Goal: Task Accomplishment & Management: Manage account settings

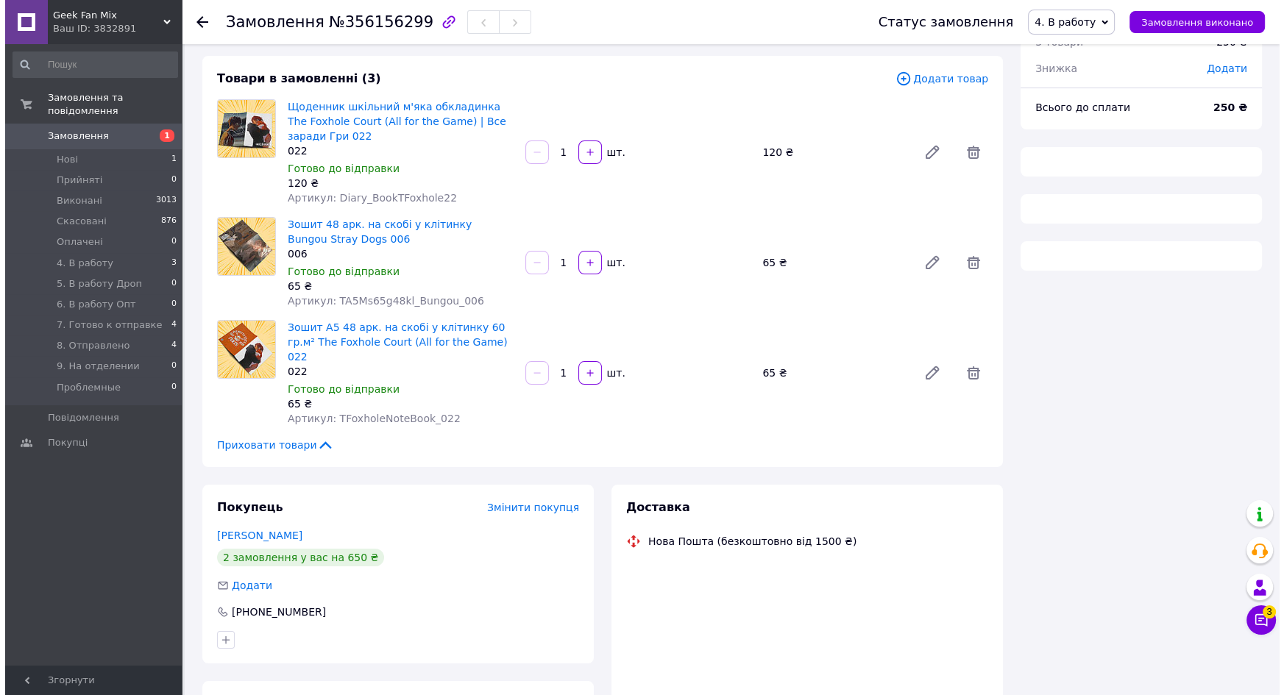
scroll to position [193, 0]
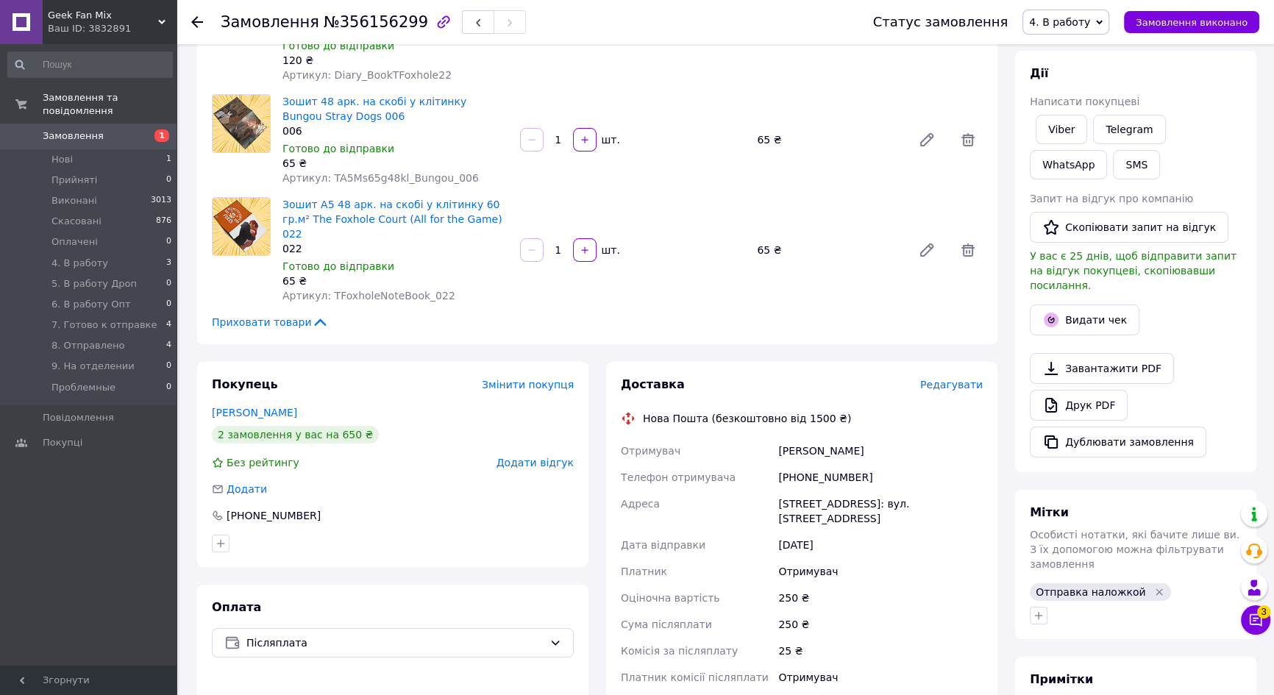
click at [947, 379] on span "Редагувати" at bounding box center [951, 385] width 63 height 12
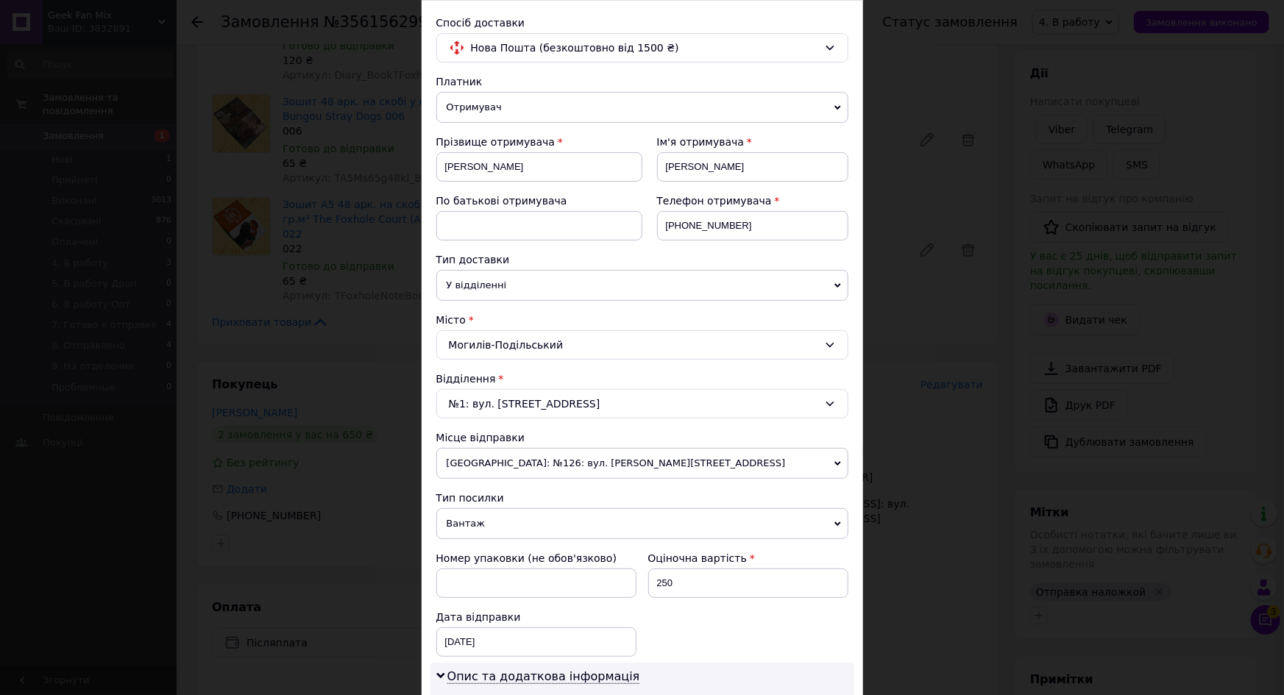
scroll to position [468, 0]
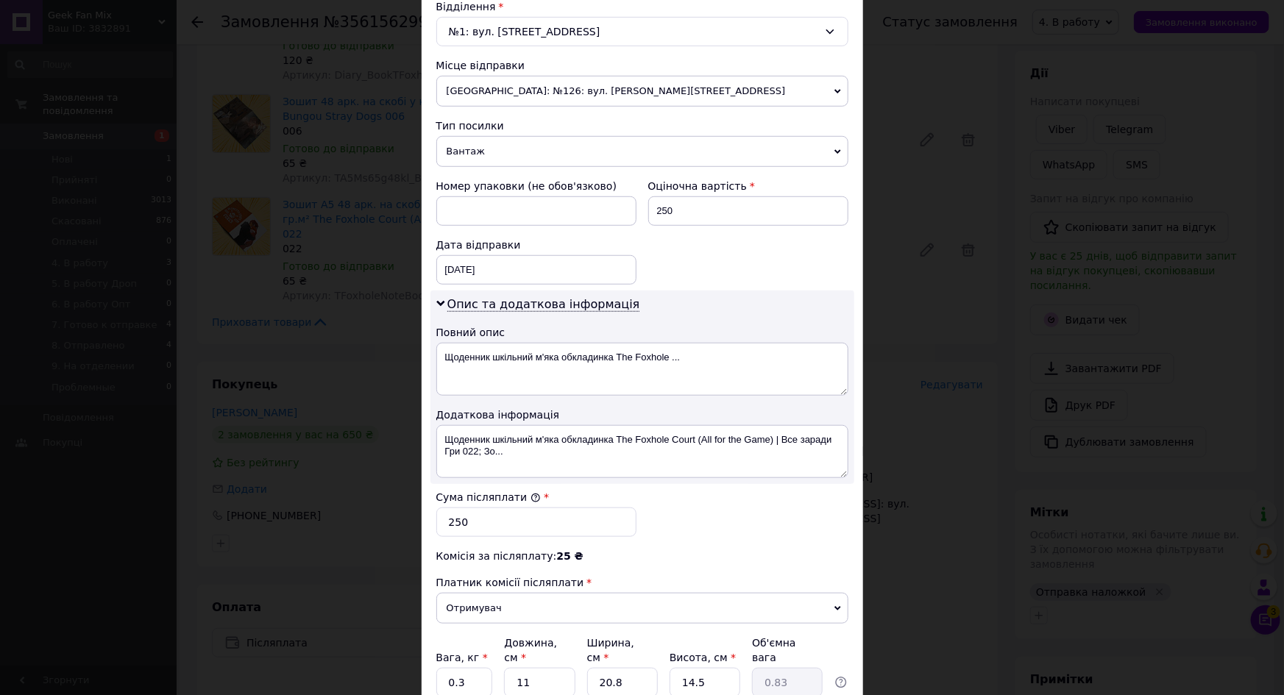
drag, startPoint x: 482, startPoint y: 154, endPoint x: 487, endPoint y: 193, distance: 39.3
click at [483, 154] on span "Вантаж" at bounding box center [642, 151] width 412 height 31
click at [488, 193] on div "Номер упаковки (не обов'язково)" at bounding box center [536, 202] width 212 height 59
click at [488, 149] on span "Вантаж" at bounding box center [642, 151] width 412 height 31
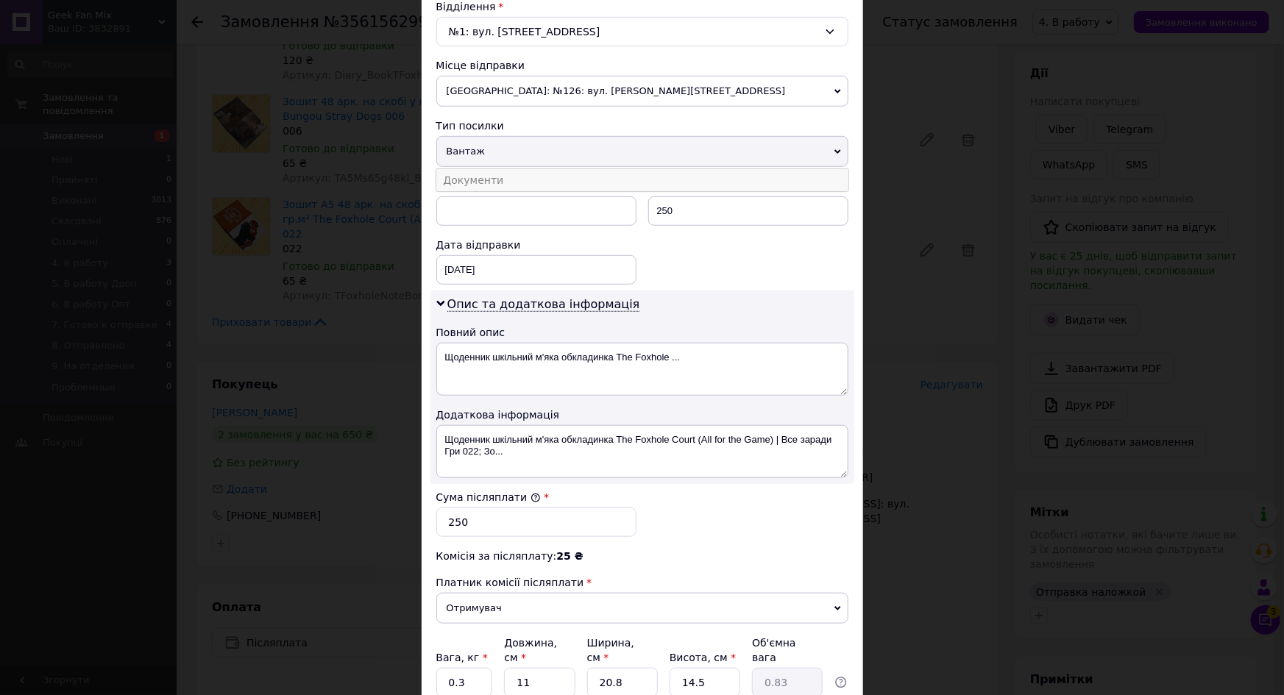
click at [487, 172] on li "Документи" at bounding box center [642, 180] width 412 height 22
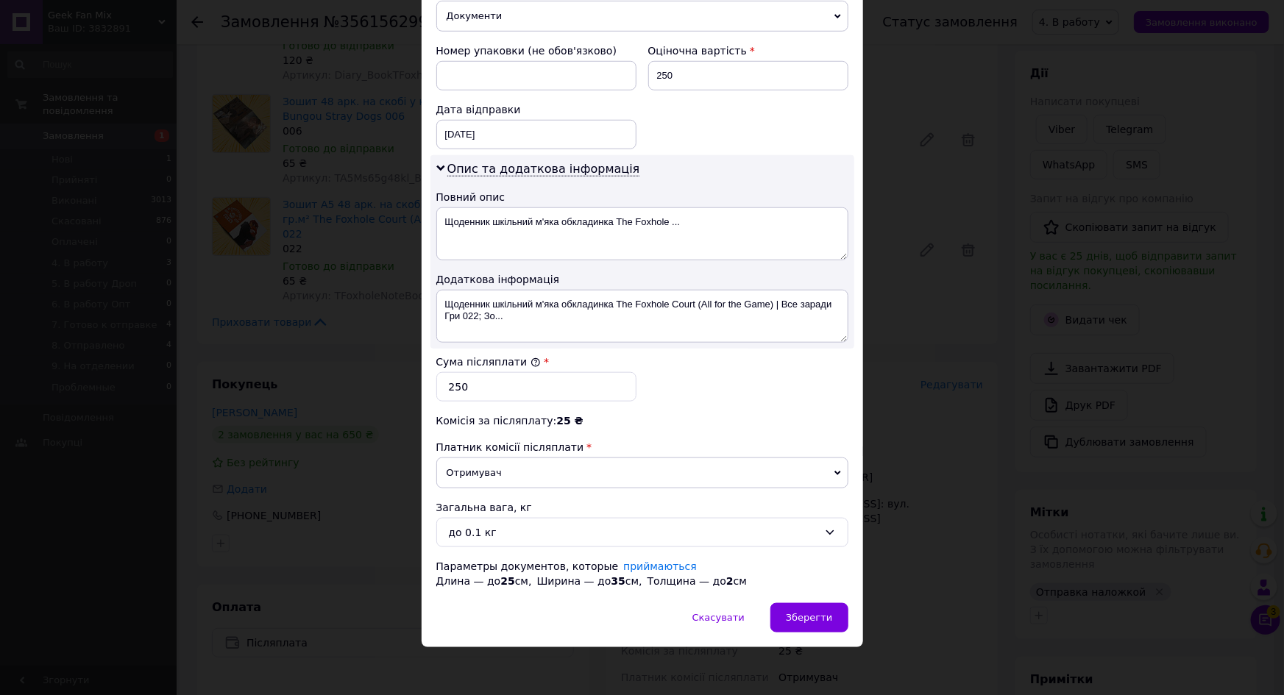
scroll to position [604, 0]
click at [522, 533] on div "до 0.1 кг" at bounding box center [633, 532] width 369 height 16
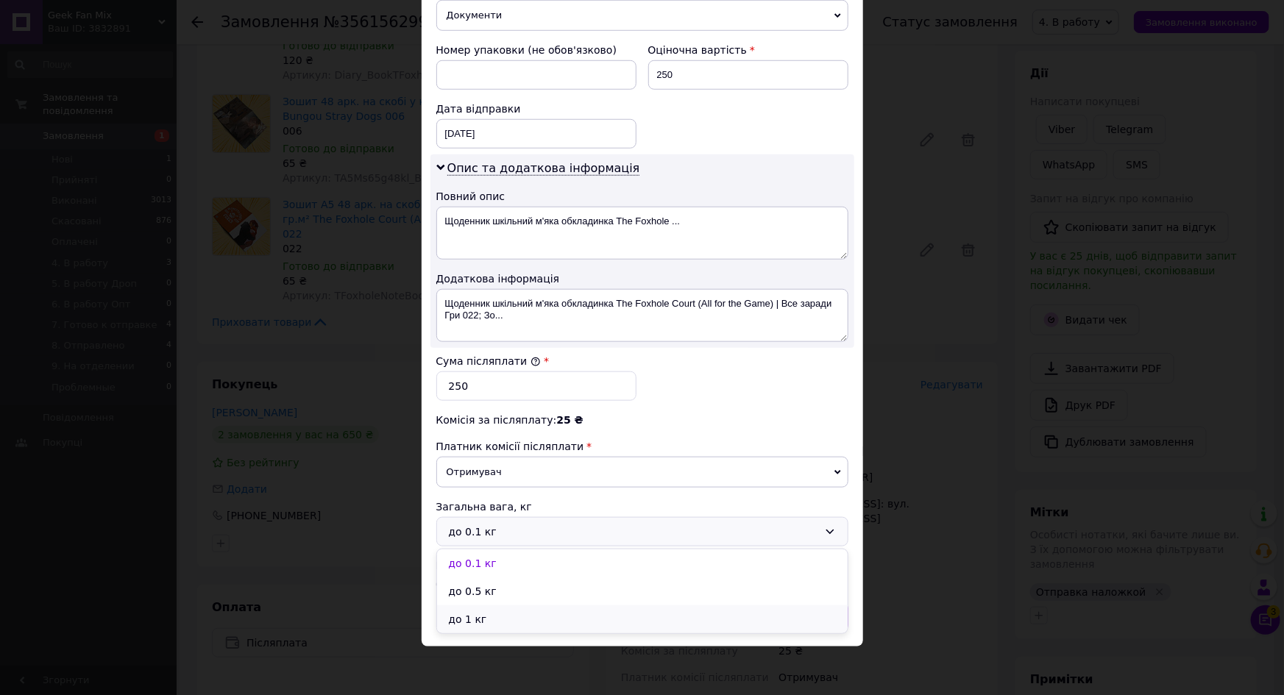
click at [477, 616] on li "до 1 кг" at bounding box center [642, 619] width 410 height 28
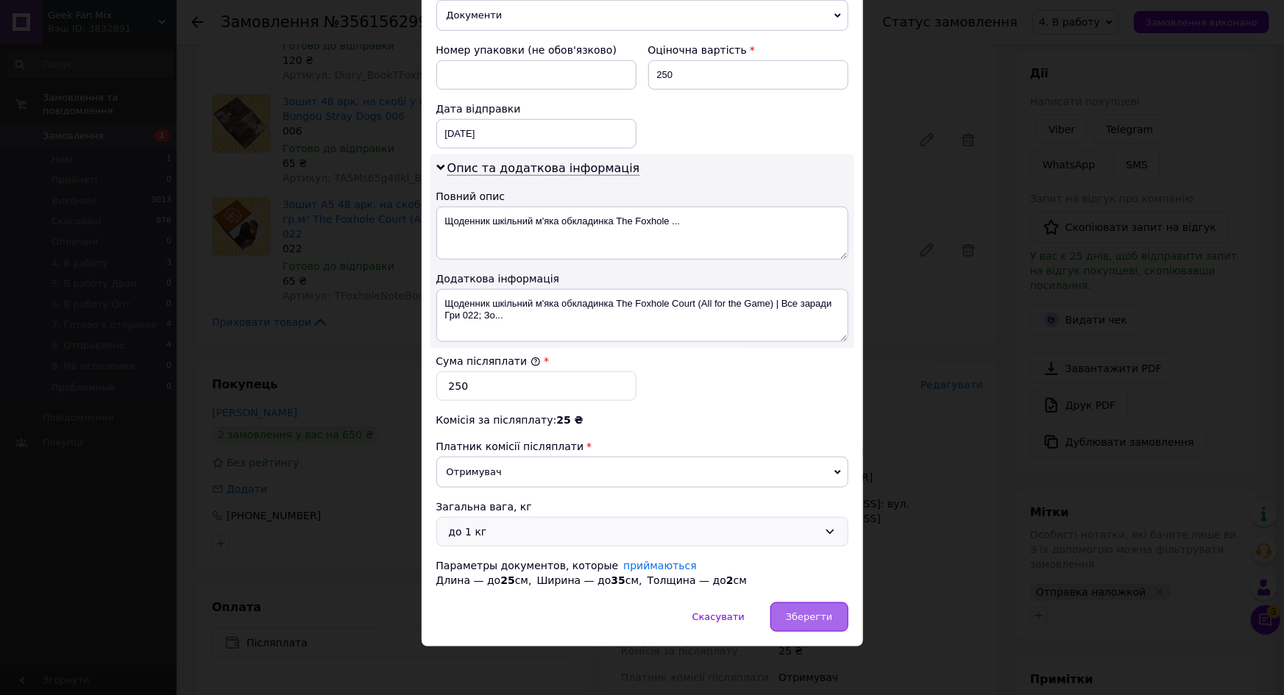
click at [819, 611] on span "Зберегти" at bounding box center [809, 616] width 46 height 11
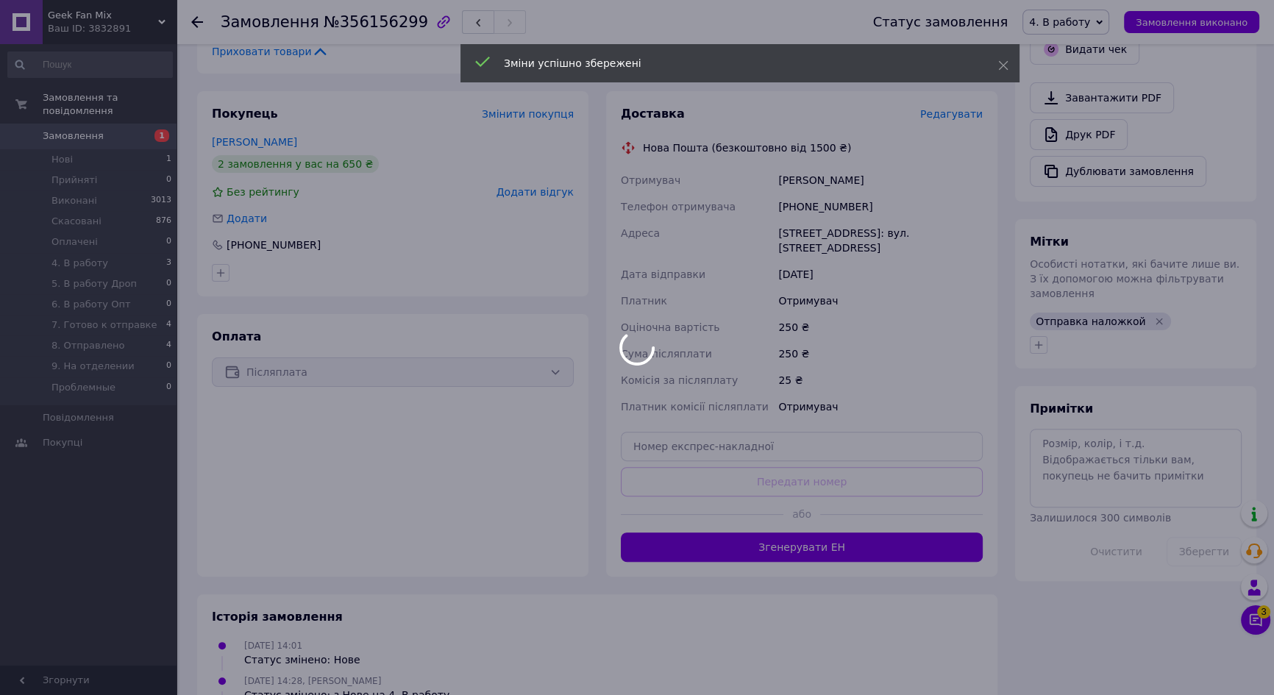
scroll to position [523, 0]
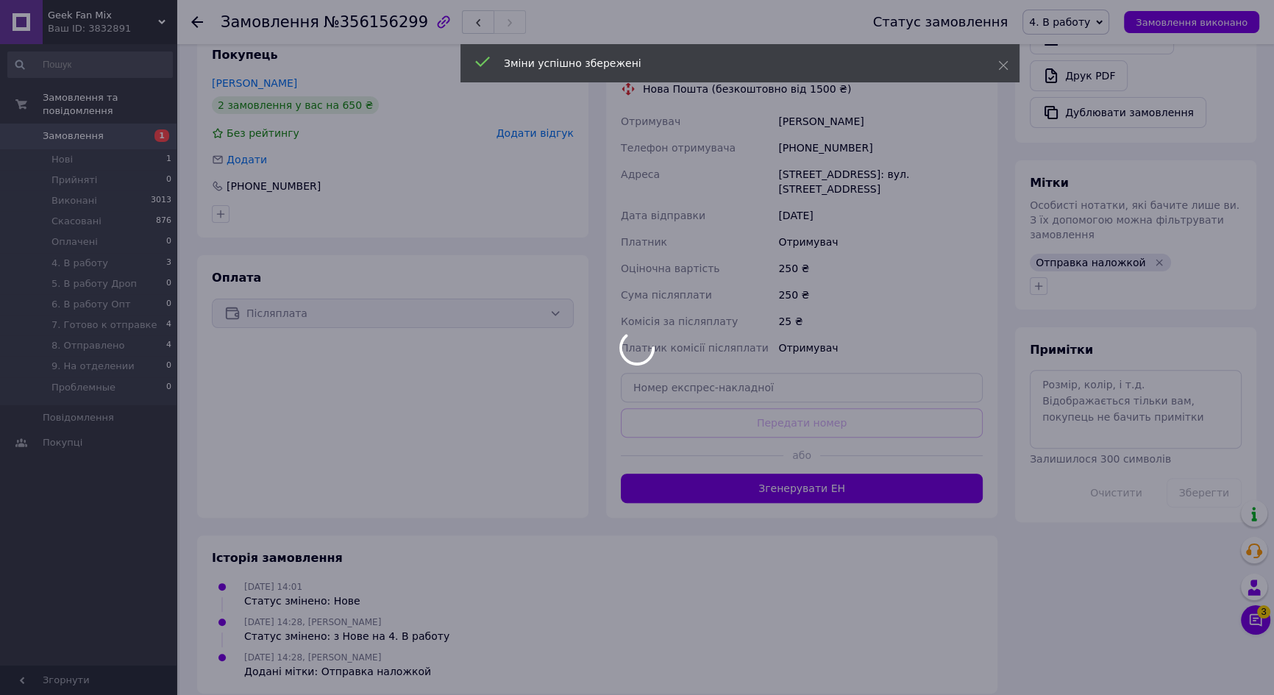
click at [792, 472] on div at bounding box center [637, 347] width 1274 height 695
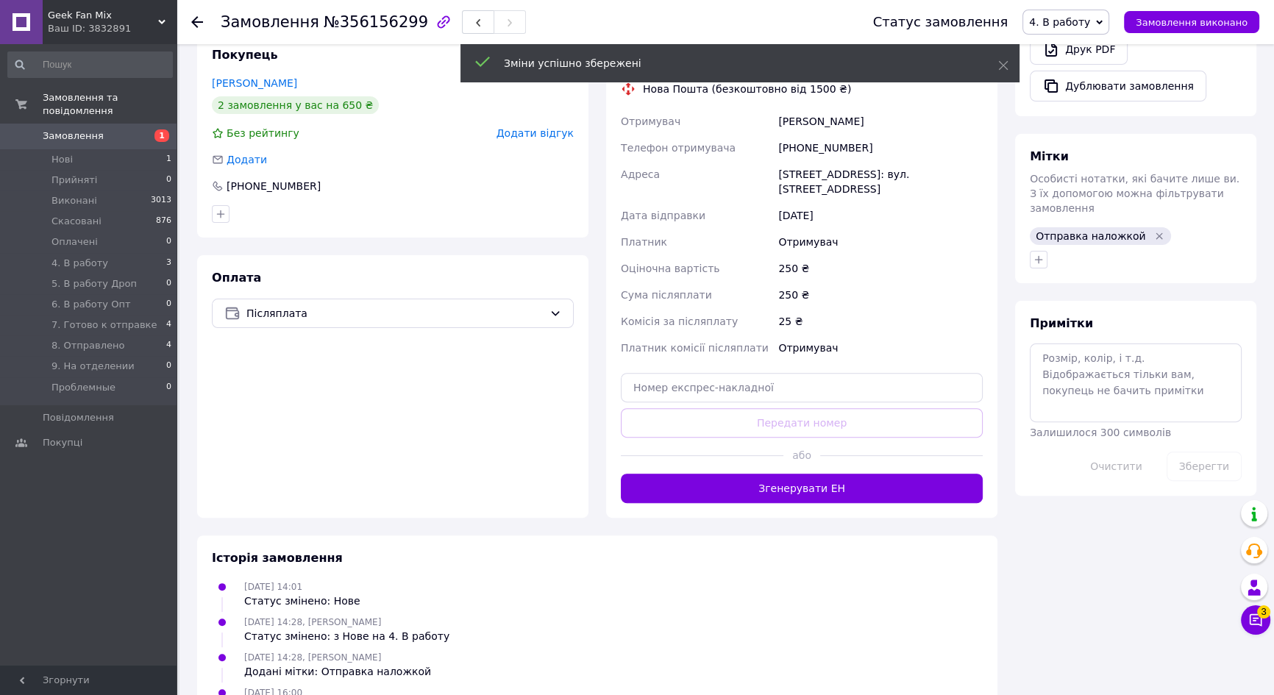
click at [849, 474] on button "Згенерувати ЕН" at bounding box center [802, 488] width 362 height 29
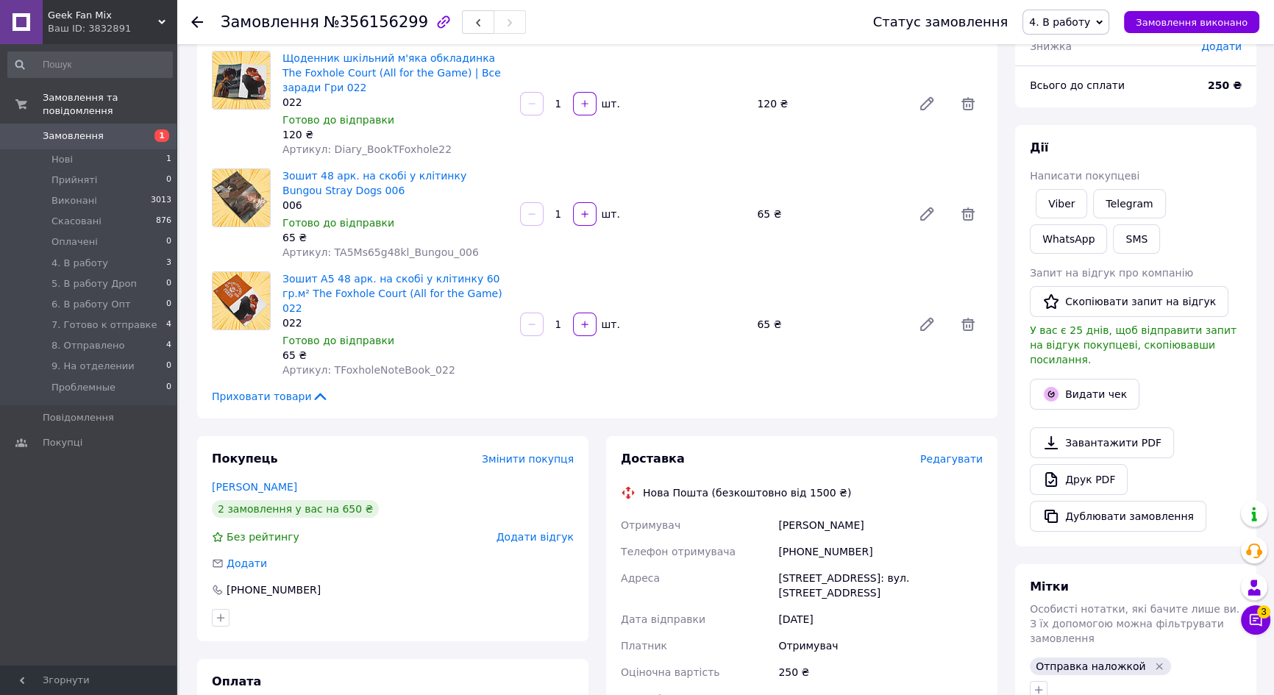
scroll to position [0, 0]
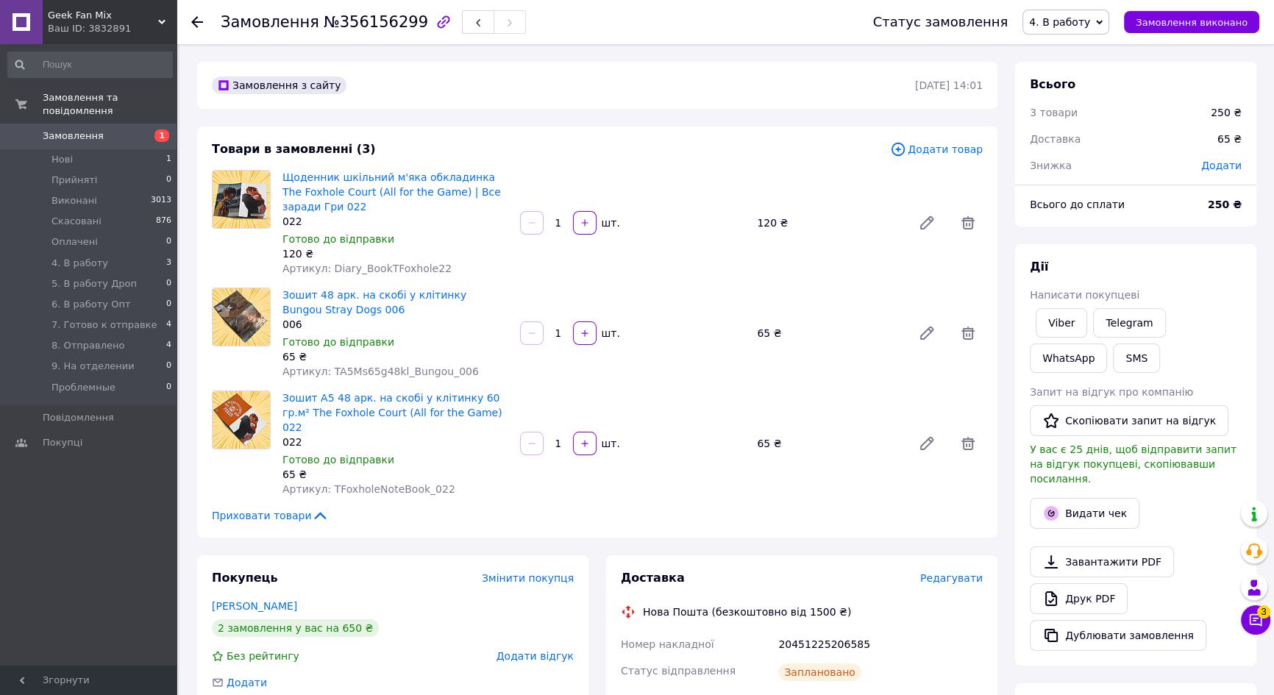
click at [1089, 21] on span "4. В работу" at bounding box center [1059, 22] width 61 height 12
click at [1103, 117] on li "7. Готово к отправке" at bounding box center [1083, 118] width 120 height 22
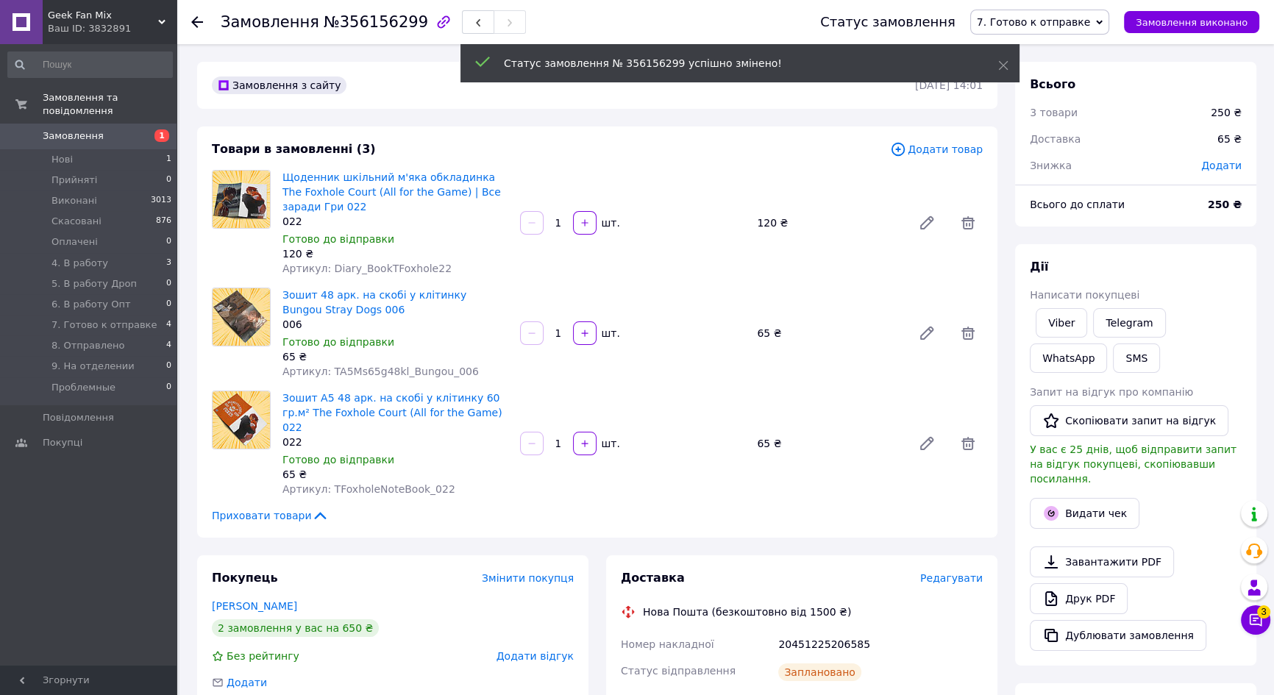
click at [91, 257] on span "4. В работу" at bounding box center [79, 263] width 57 height 13
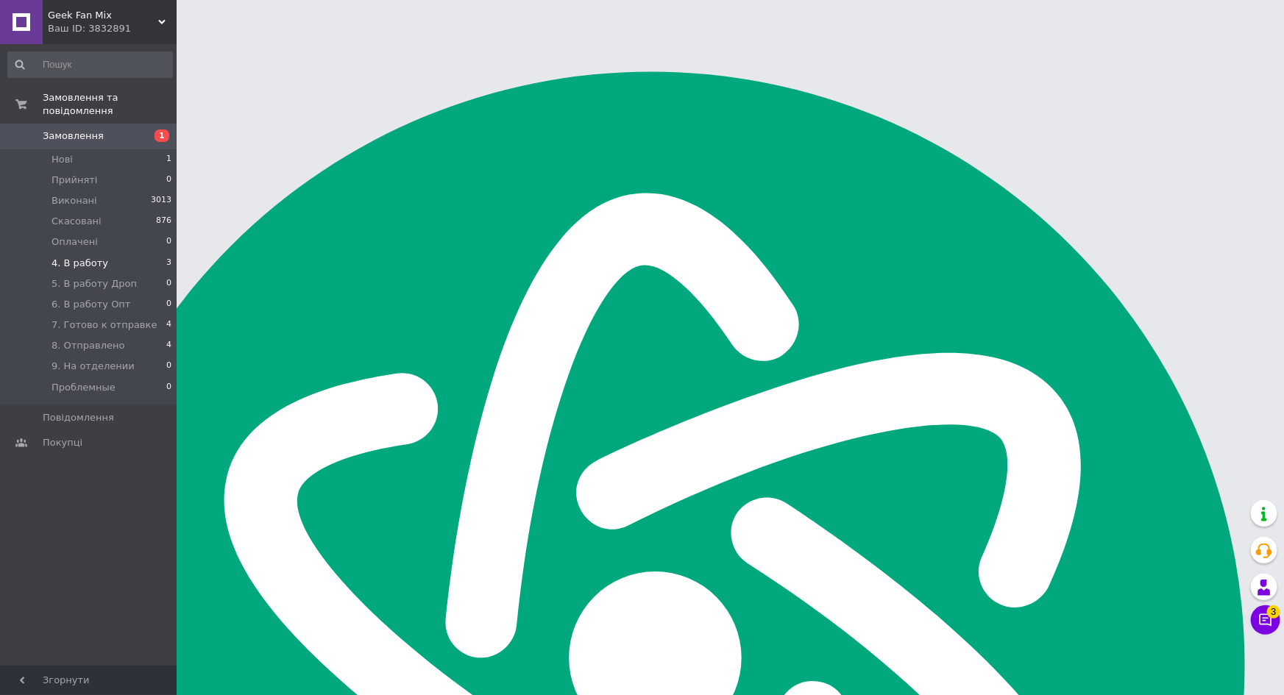
click at [110, 253] on li "4. В работу 3" at bounding box center [90, 263] width 180 height 21
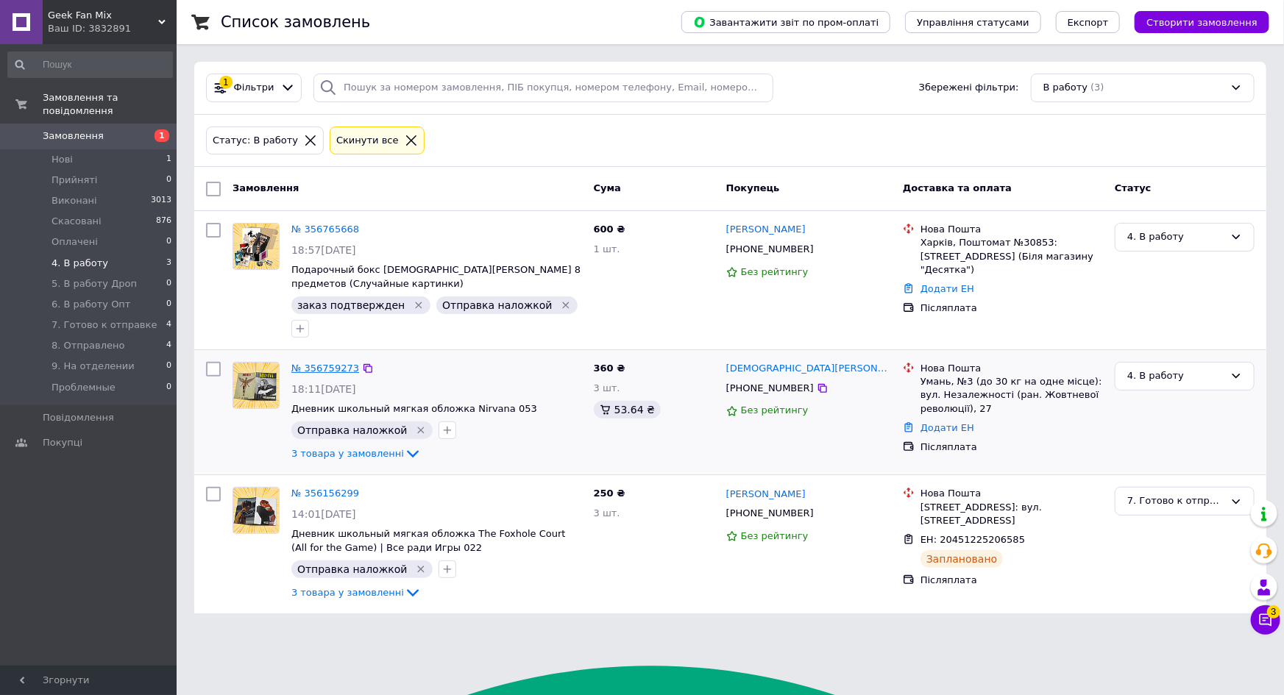
click at [327, 363] on link "№ 356759273" at bounding box center [325, 368] width 68 height 11
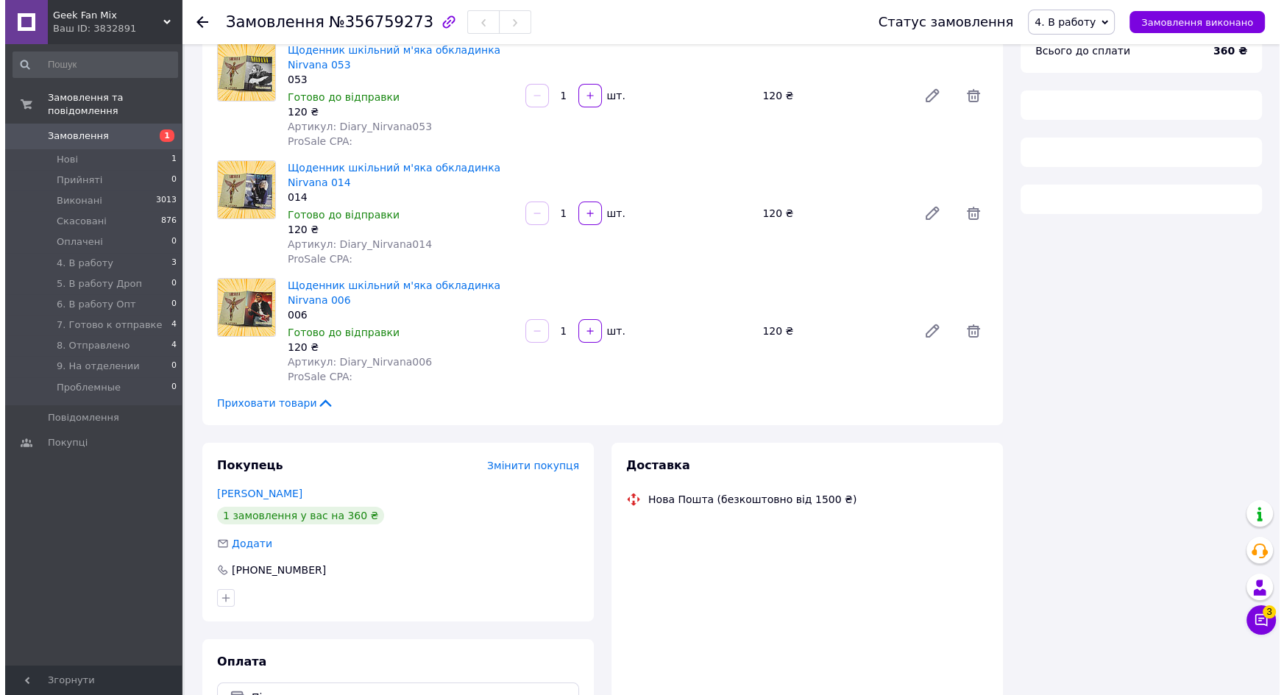
scroll to position [133, 0]
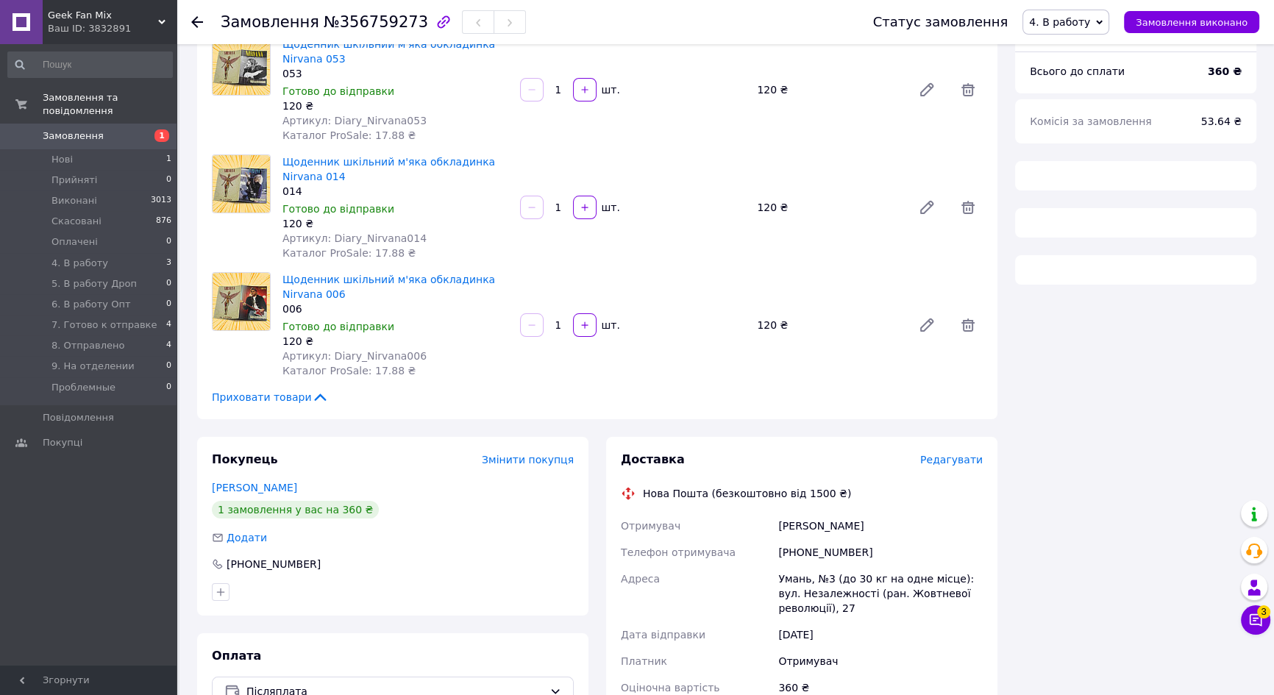
click at [944, 460] on span "Редагувати" at bounding box center [951, 460] width 63 height 12
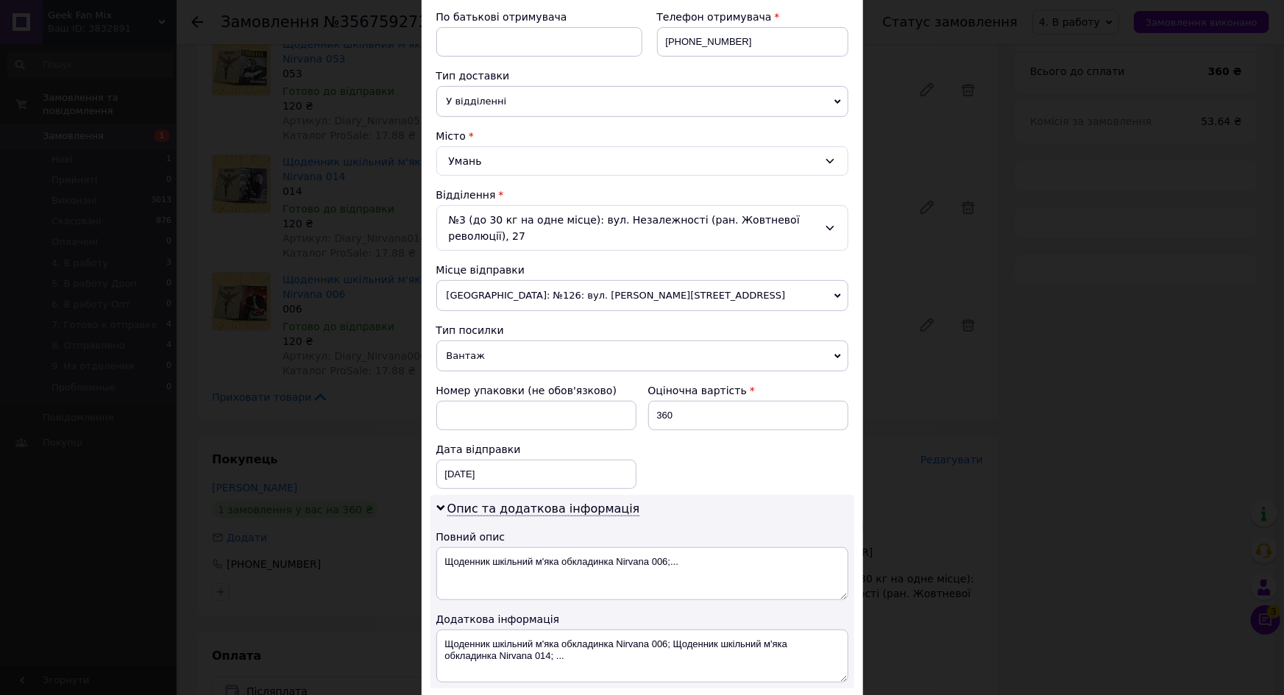
scroll to position [334, 0]
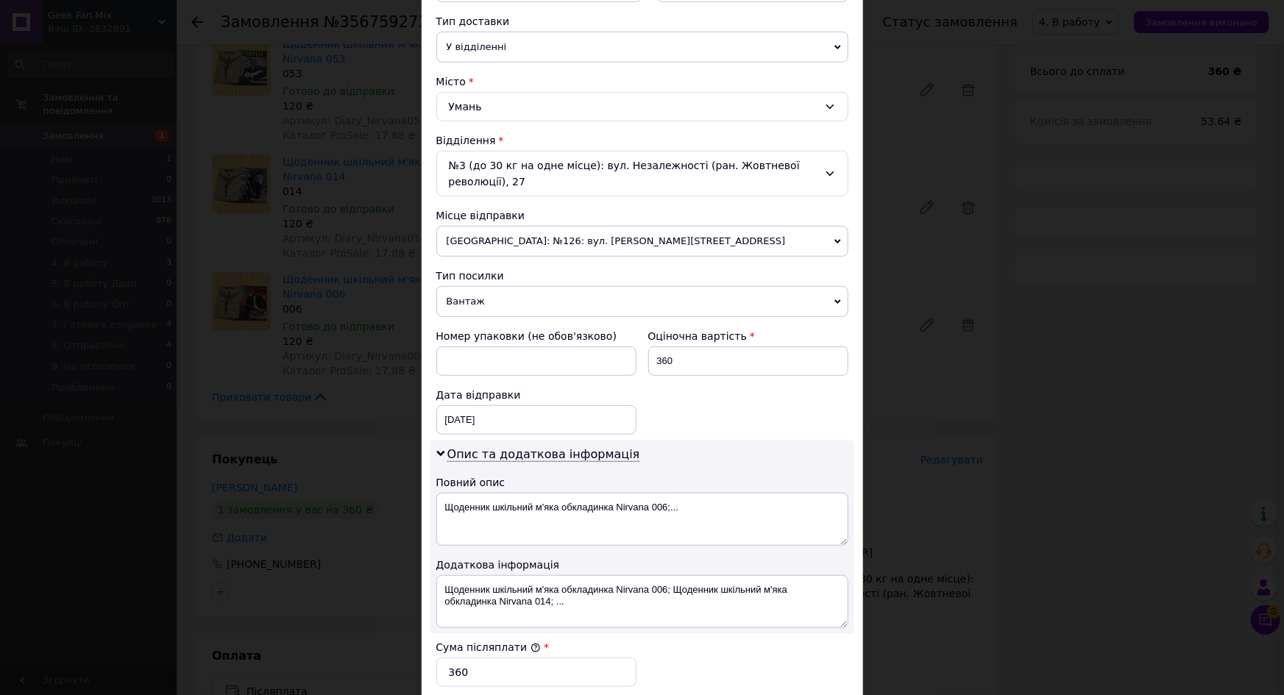
click at [491, 293] on span "Вантаж" at bounding box center [642, 301] width 412 height 31
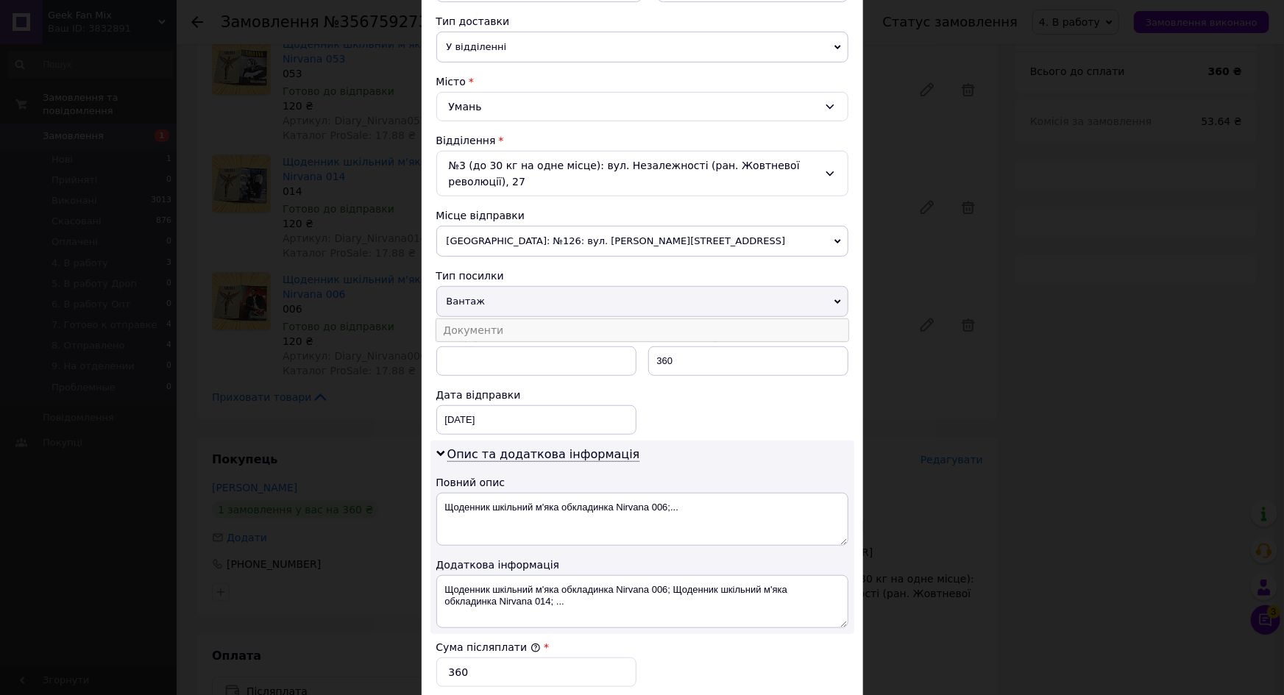
click at [471, 332] on li "Документи" at bounding box center [642, 330] width 412 height 22
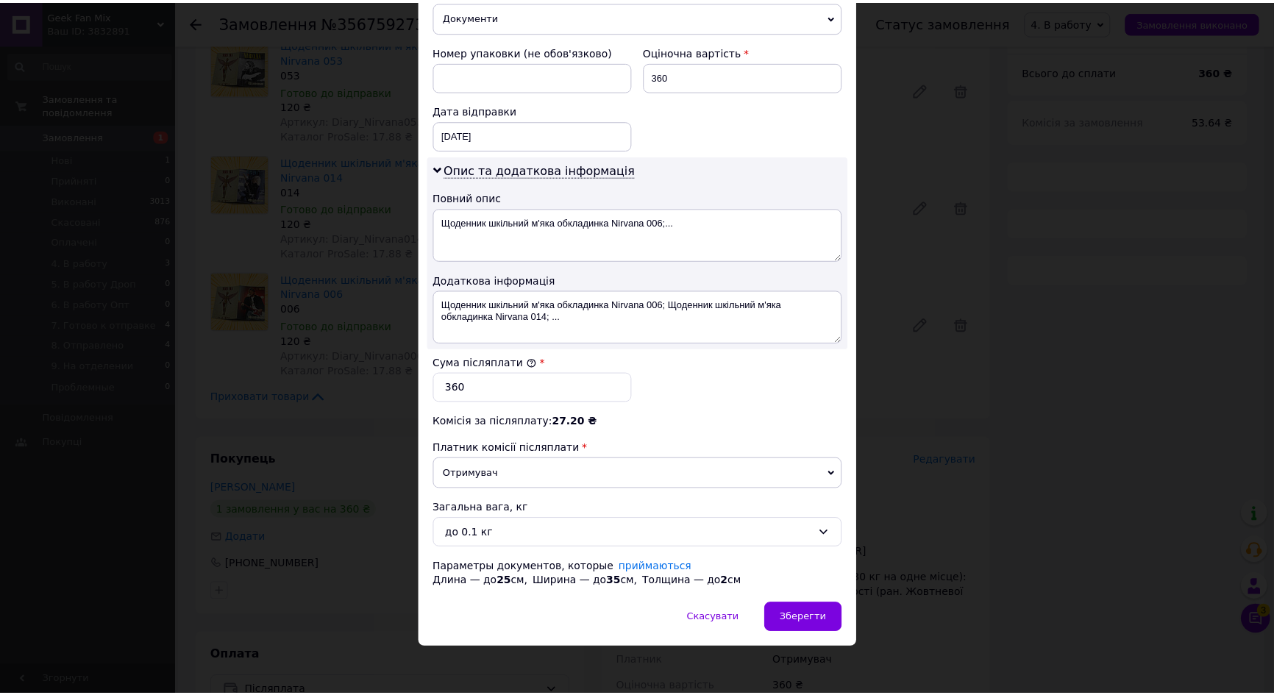
scroll to position [620, 0]
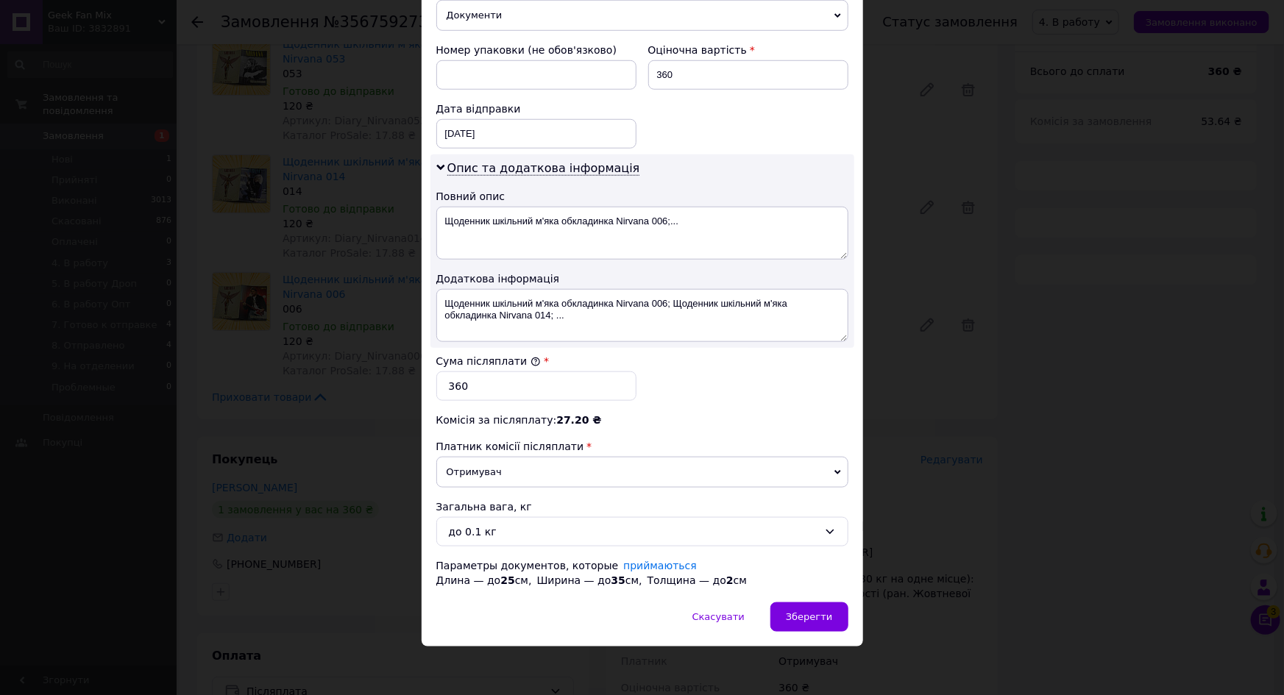
drag, startPoint x: 498, startPoint y: 524, endPoint x: 498, endPoint y: 544, distance: 19.1
click at [498, 530] on div "до 0.1 кг" at bounding box center [633, 532] width 369 height 16
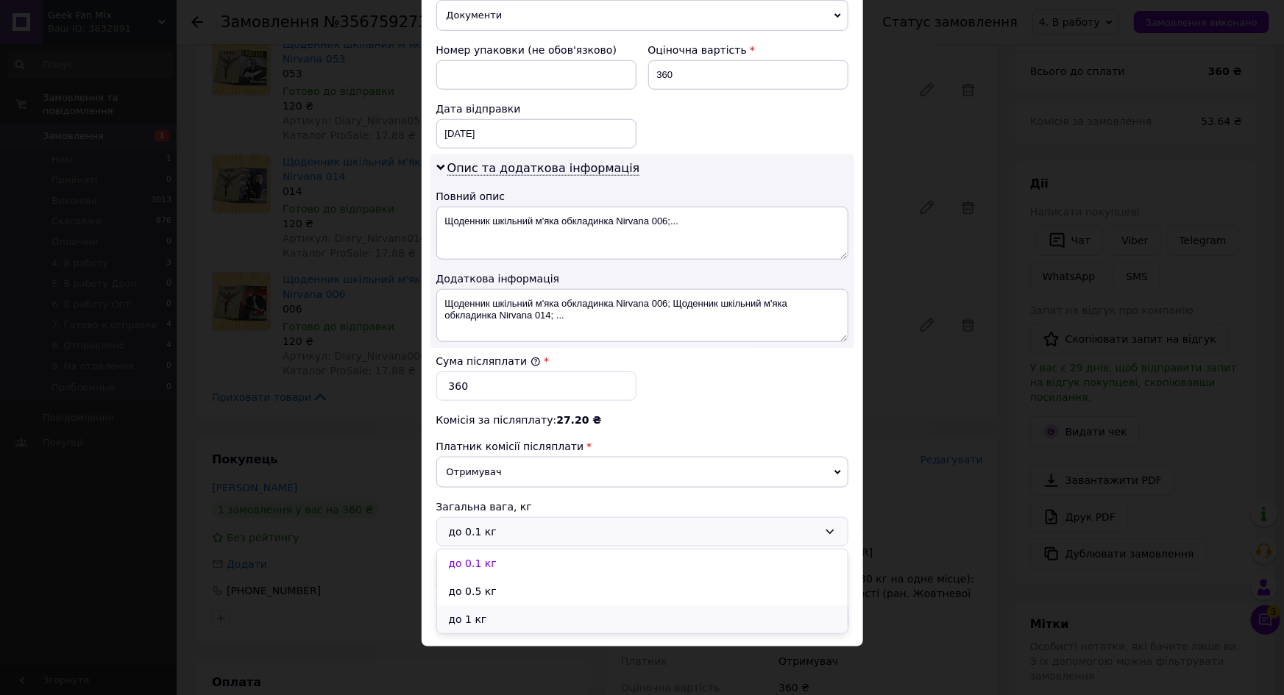
click at [458, 615] on li "до 1 кг" at bounding box center [642, 619] width 410 height 28
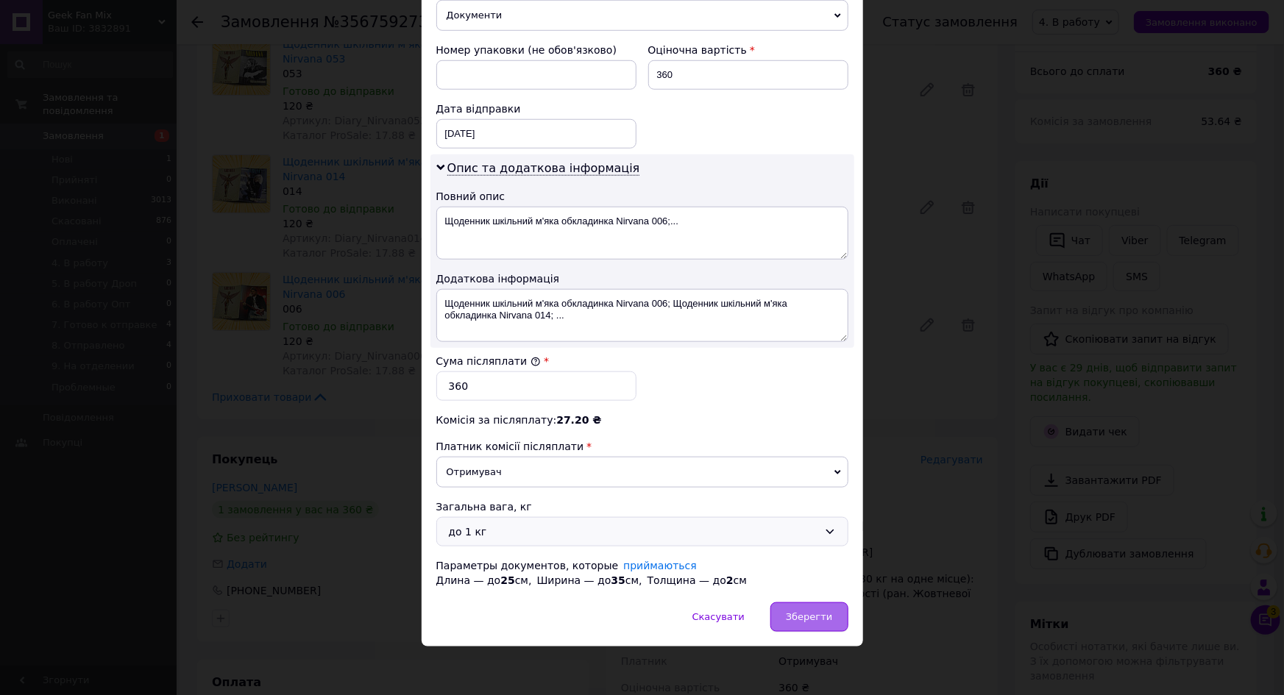
click at [831, 603] on div "Зберегти" at bounding box center [808, 616] width 77 height 29
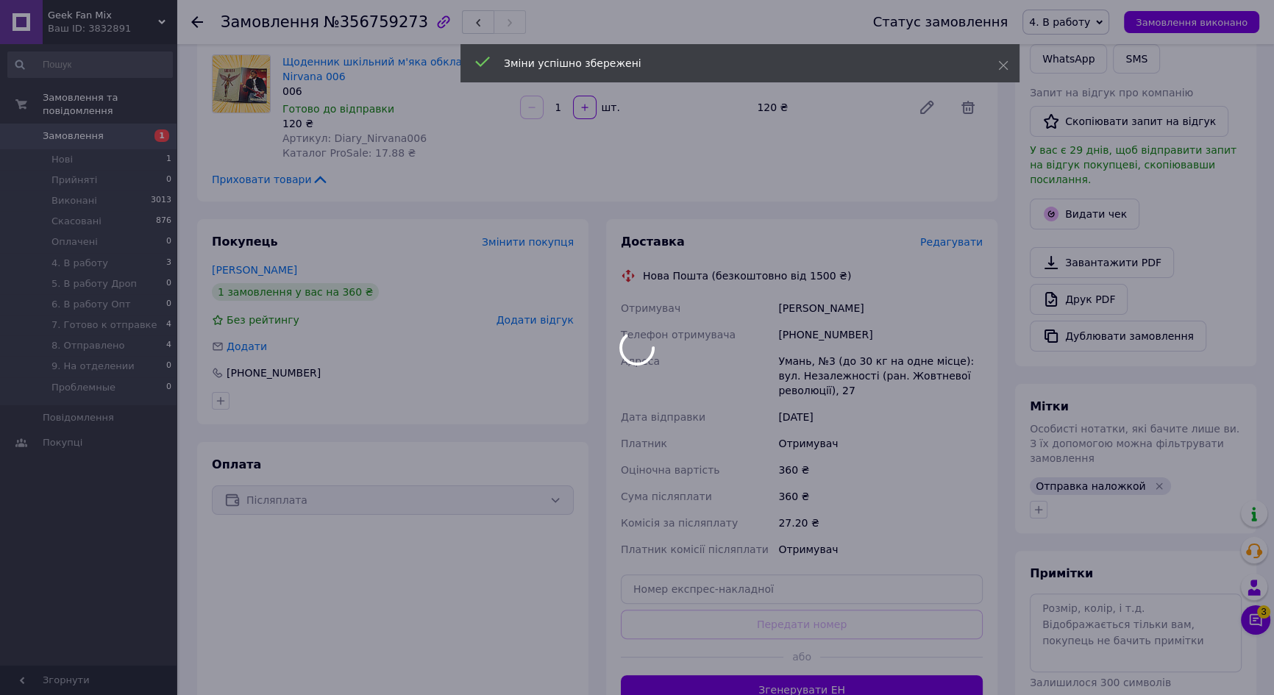
scroll to position [567, 0]
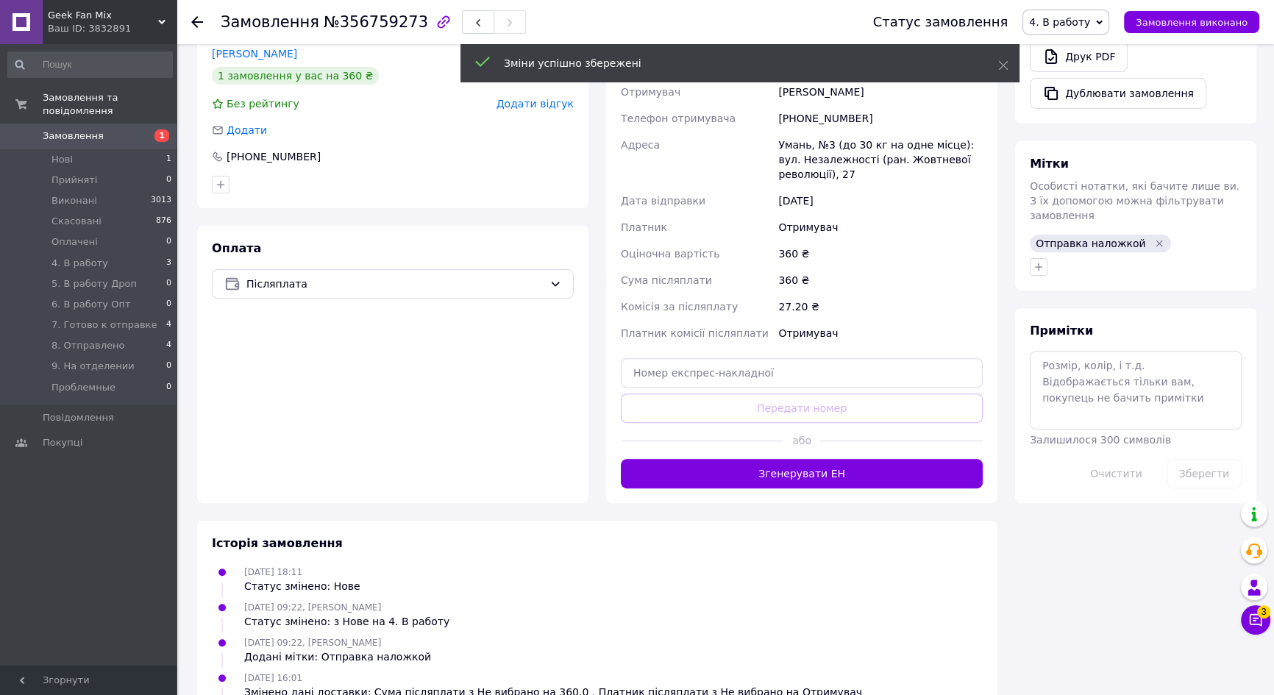
click at [820, 471] on button "Згенерувати ЕН" at bounding box center [802, 473] width 362 height 29
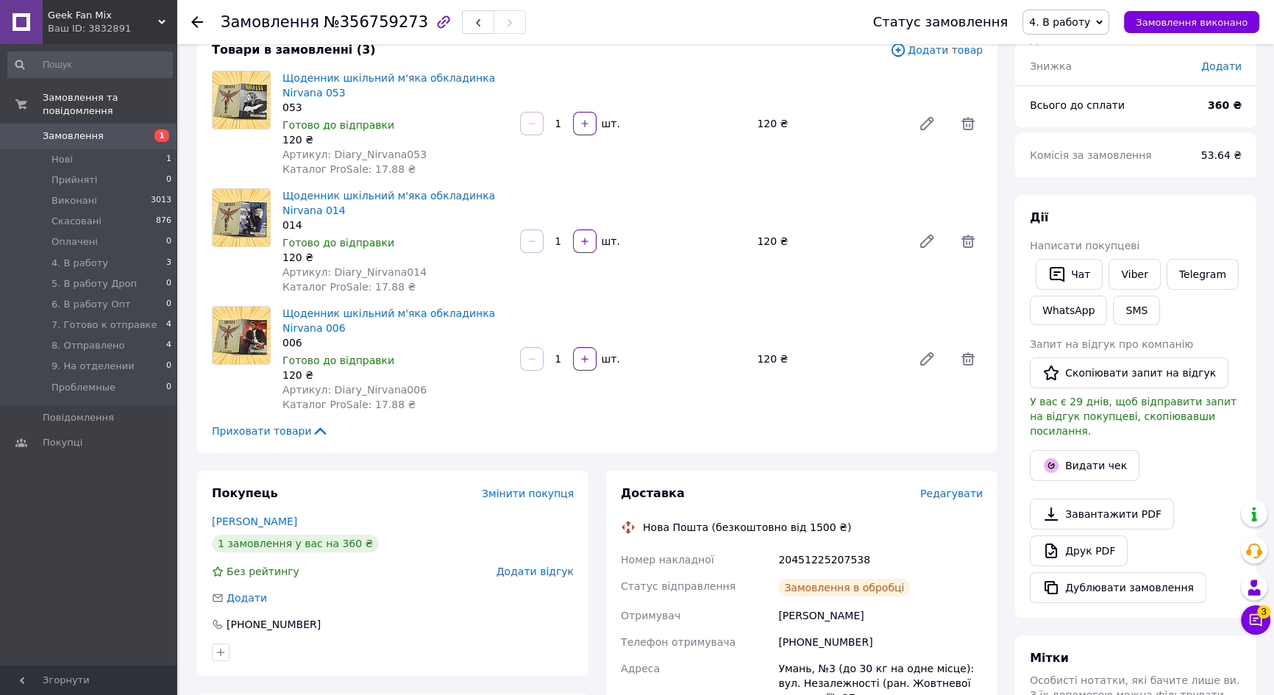
scroll to position [32, 0]
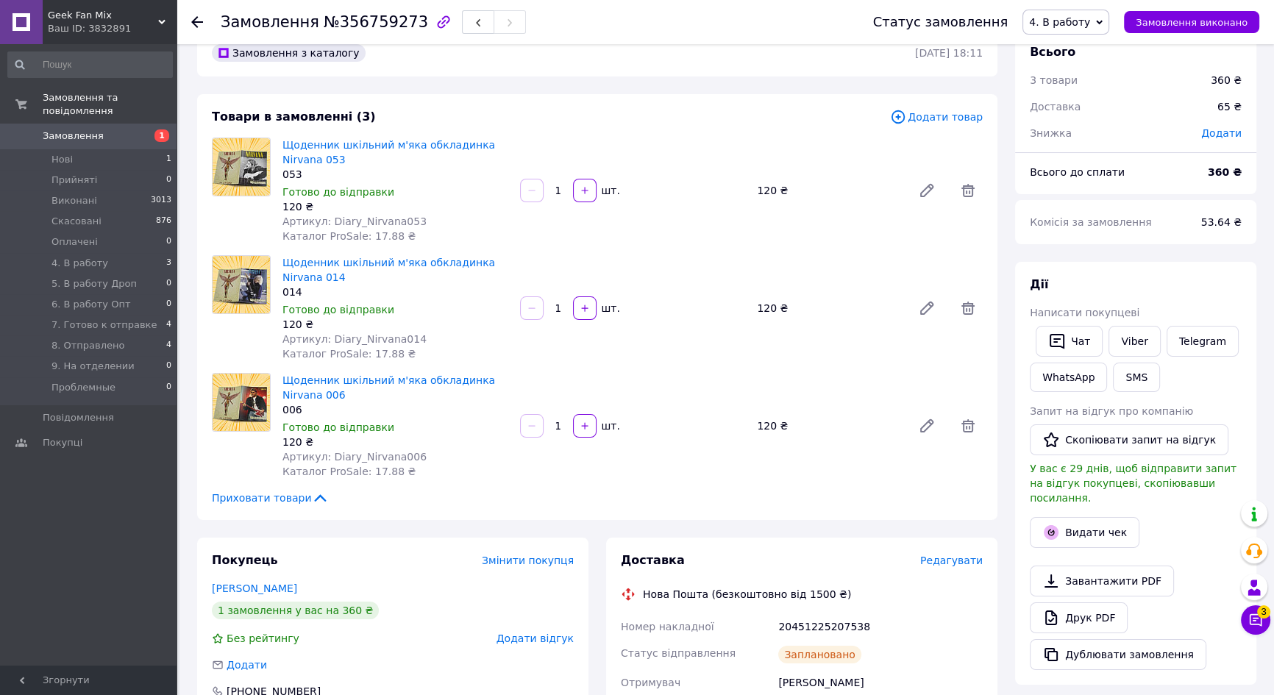
drag, startPoint x: 1093, startPoint y: 15, endPoint x: 1105, endPoint y: 21, distance: 13.5
click at [1090, 16] on span "4. В работу" at bounding box center [1059, 22] width 61 height 12
click at [1132, 100] on li "7. Готово к отправке" at bounding box center [1083, 102] width 120 height 22
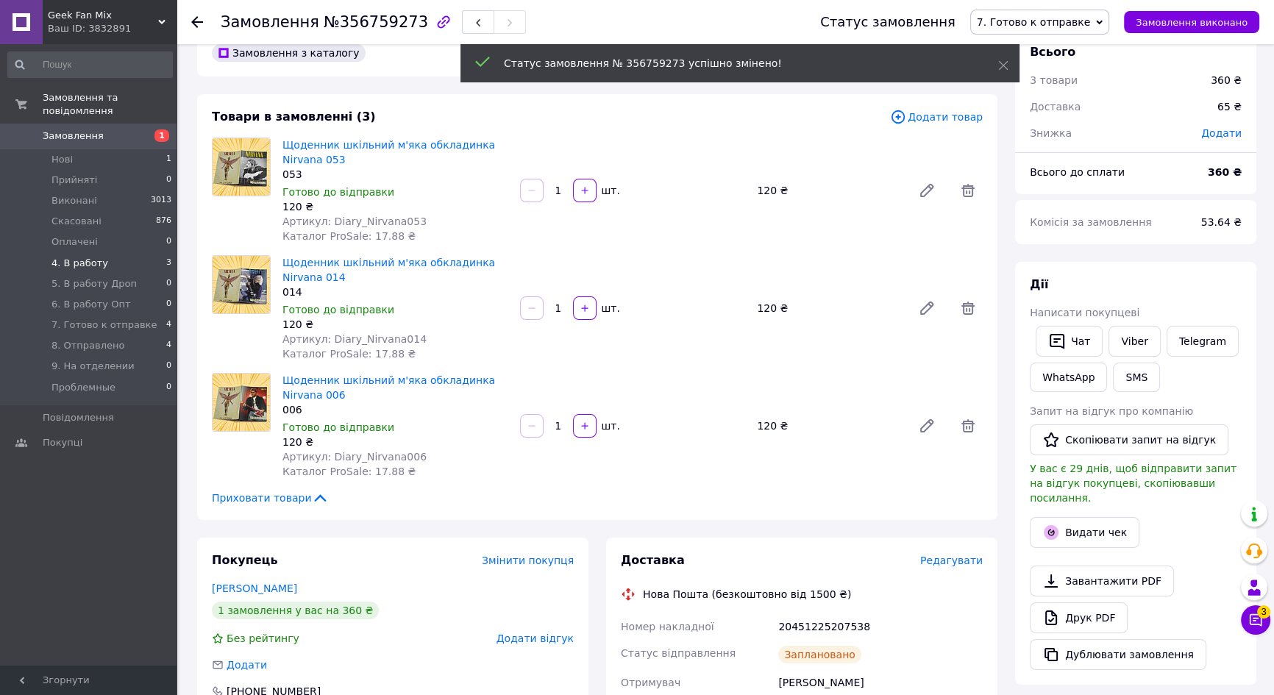
click at [85, 257] on span "4. В работу" at bounding box center [79, 263] width 57 height 13
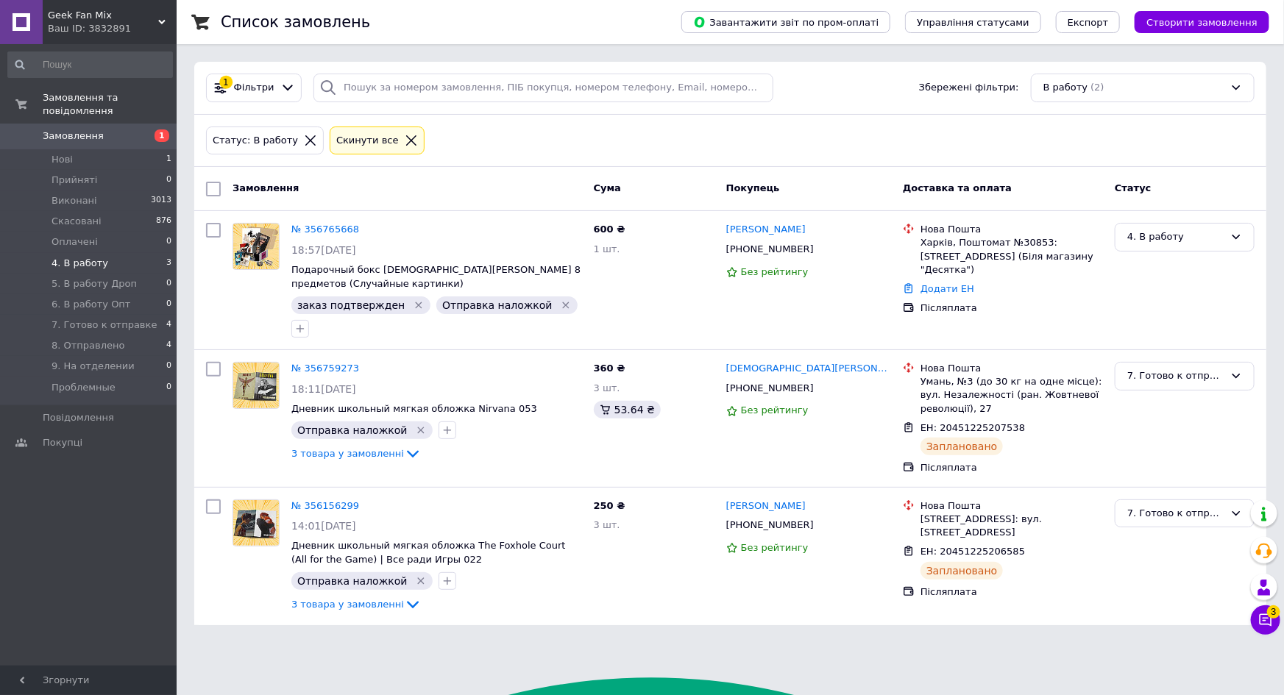
click at [104, 253] on li "4. В работу 3" at bounding box center [90, 263] width 180 height 21
click at [312, 224] on link "№ 356765668" at bounding box center [325, 229] width 68 height 11
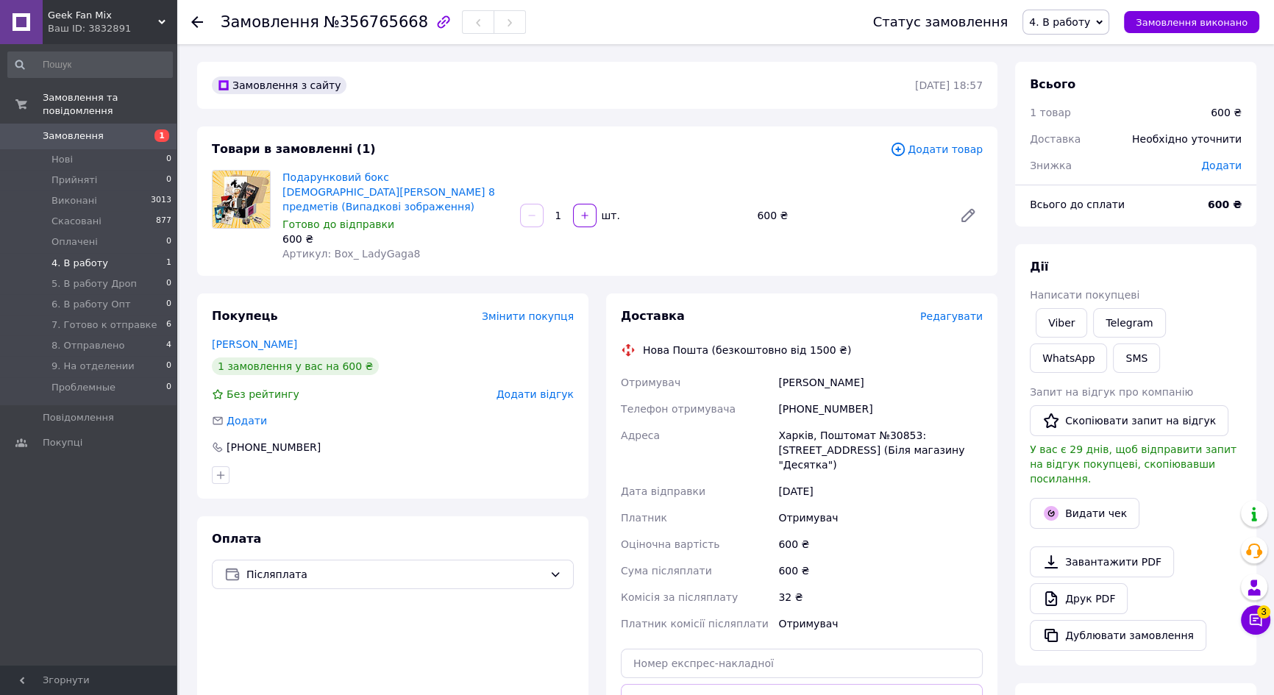
click at [106, 257] on li "4. В работу 1" at bounding box center [90, 263] width 180 height 21
